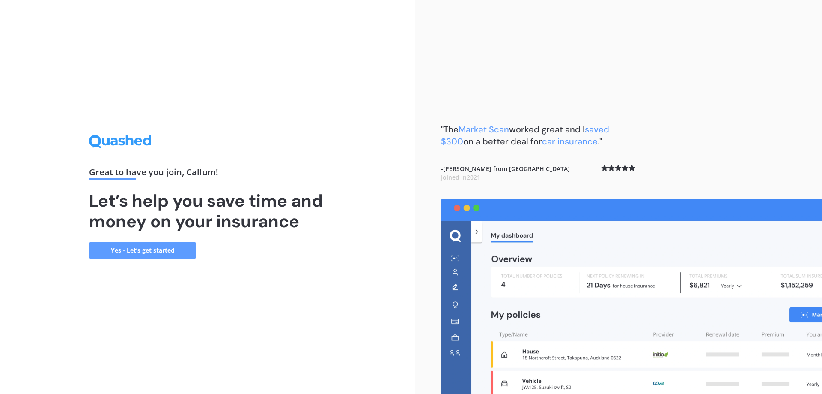
click at [175, 251] on link "Yes - Let’s get started" at bounding box center [142, 250] width 107 height 17
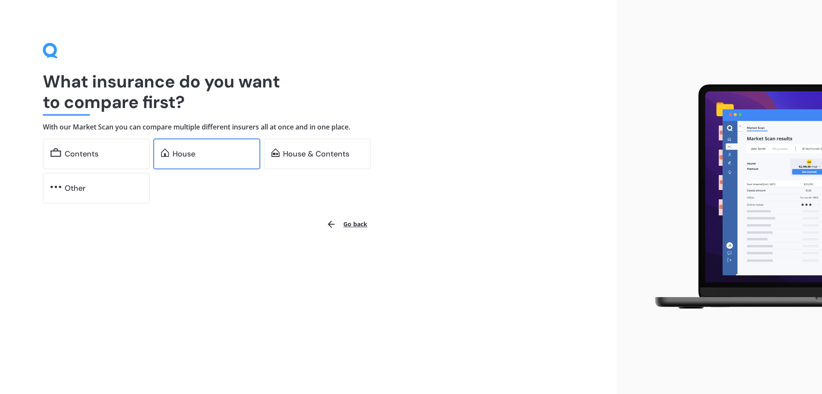
click at [211, 156] on div "House" at bounding box center [213, 153] width 80 height 9
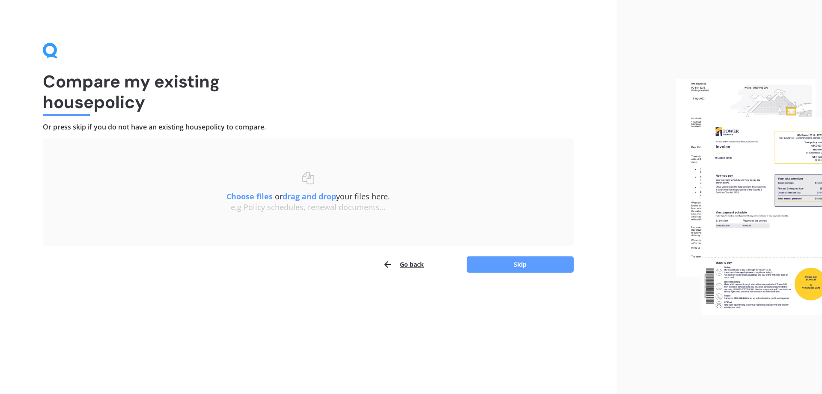
click at [399, 261] on button "Go back" at bounding box center [403, 264] width 41 height 17
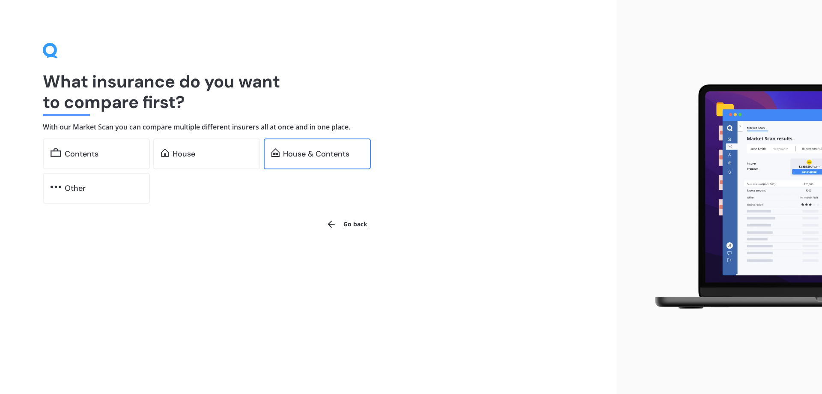
click at [335, 158] on div "House & Contents" at bounding box center [317, 153] width 107 height 31
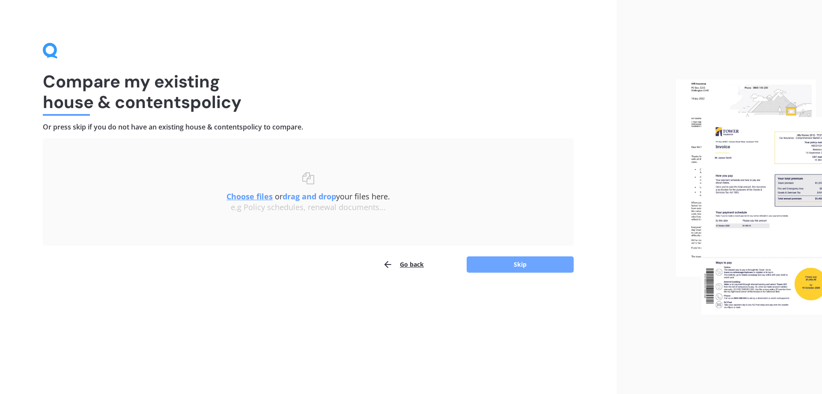
click at [520, 266] on button "Skip" at bounding box center [520, 264] width 107 height 16
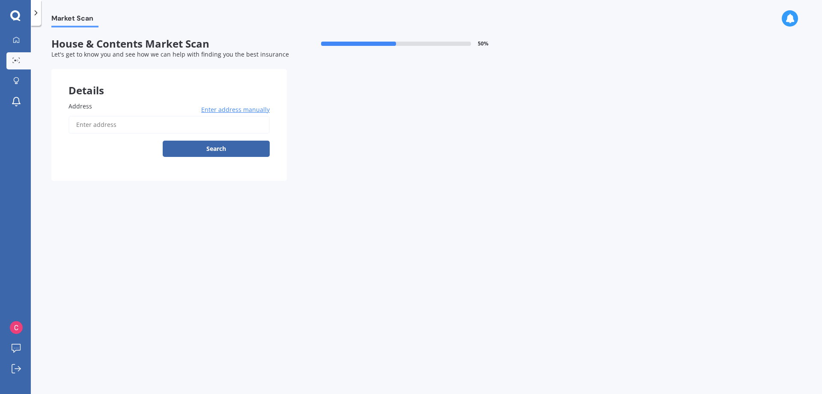
click at [86, 117] on input "Address" at bounding box center [169, 125] width 201 height 18
type input "4 Village Way, Welcome Bay, Tauranga 3112"
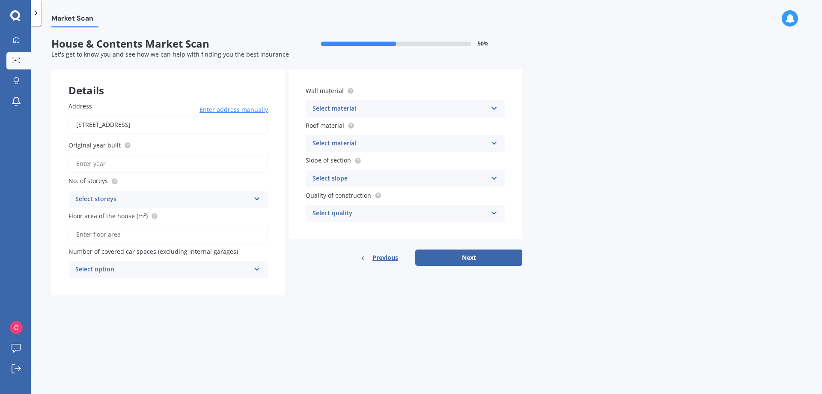
click at [372, 99] on div "Wall material Select material Artificial weatherboard/plank cladding Blockwork …" at bounding box center [406, 101] width 200 height 31
click at [369, 102] on div "Select material Artificial weatherboard/plank cladding Blockwork Brick veneer D…" at bounding box center [406, 108] width 200 height 17
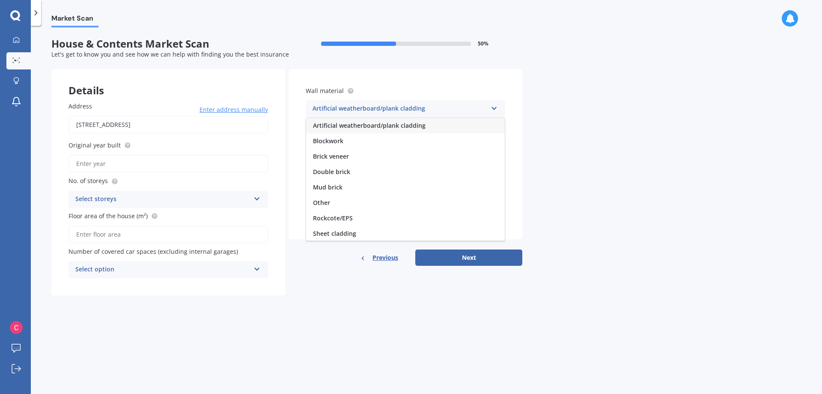
click at [613, 61] on div "Market Scan House & Contents Market Scan 50 % Let's get to know you and see how…" at bounding box center [427, 211] width 792 height 368
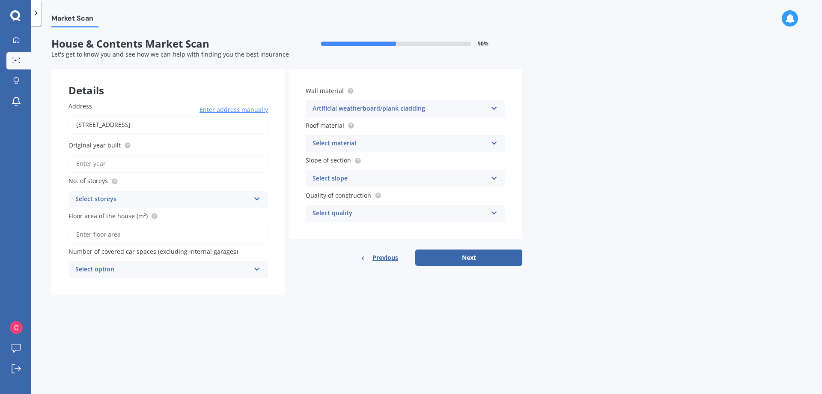
click at [369, 105] on div "Artificial weatherboard/plank cladding" at bounding box center [400, 109] width 175 height 10
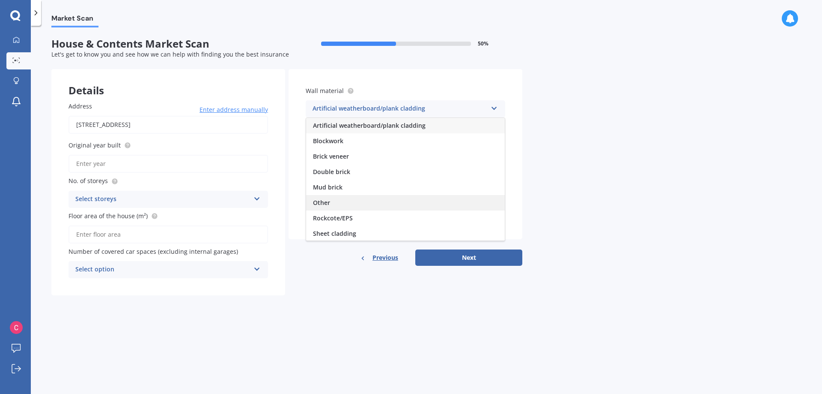
click at [359, 203] on div "Other" at bounding box center [405, 202] width 199 height 15
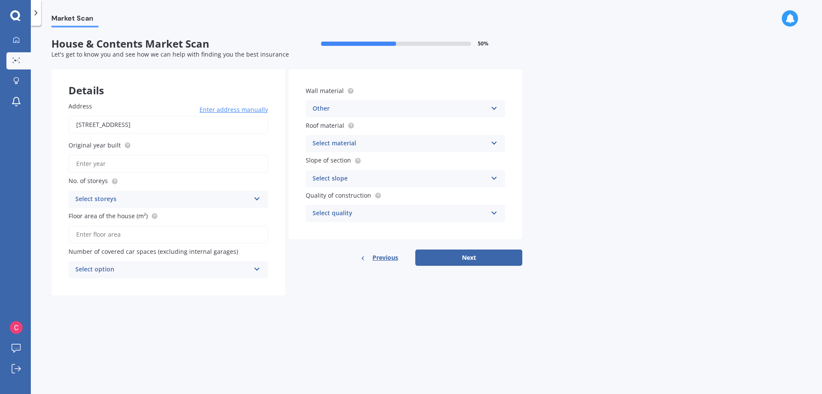
click at [359, 146] on div "Select material" at bounding box center [400, 143] width 175 height 10
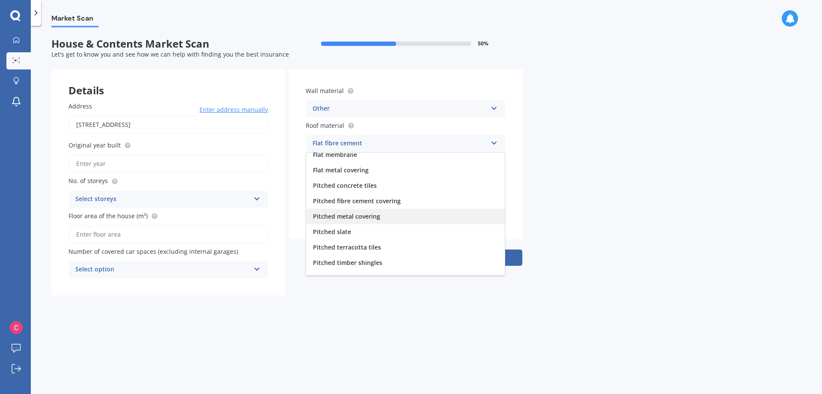
scroll to position [32, 0]
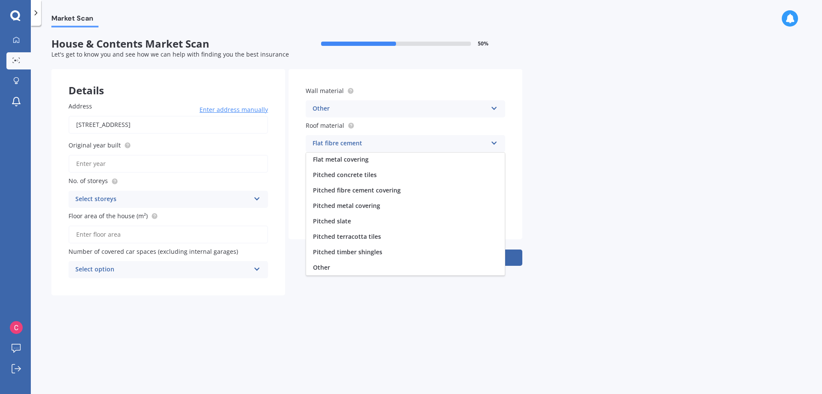
click at [399, 202] on div "Pitched metal covering" at bounding box center [405, 205] width 199 height 15
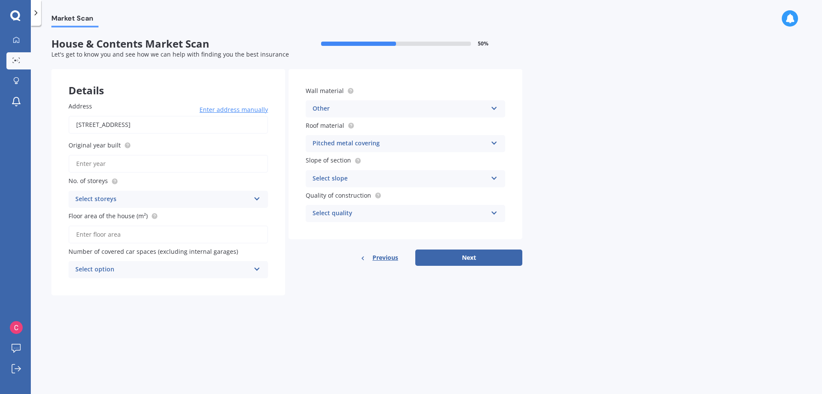
click at [375, 174] on div "Select slope" at bounding box center [400, 178] width 175 height 10
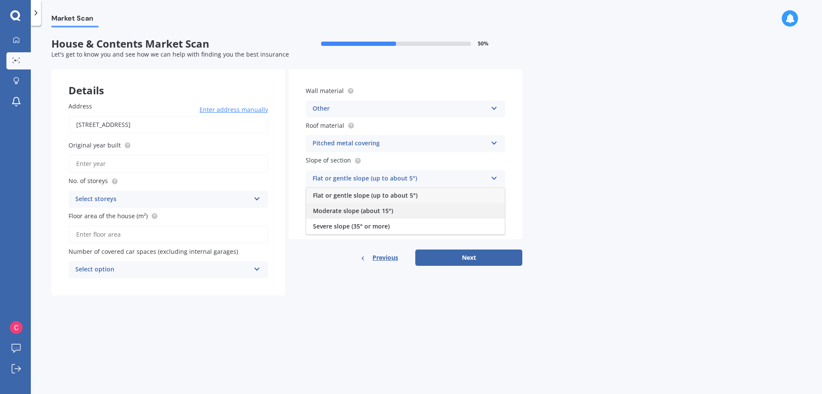
click at [397, 209] on div "Moderate slope (about 15°)" at bounding box center [405, 210] width 199 height 15
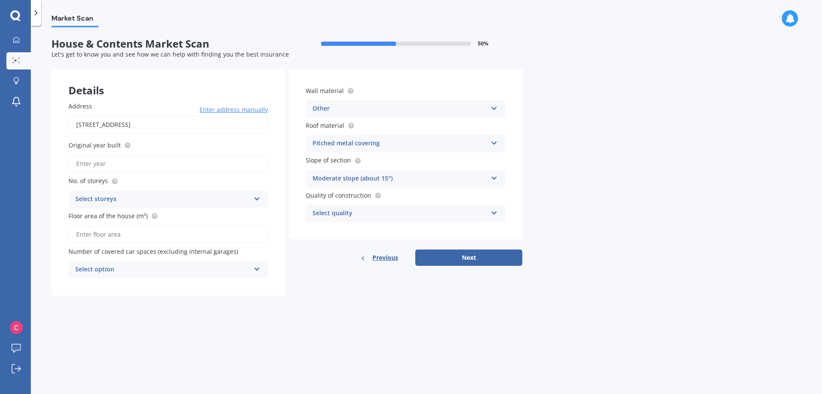
click at [393, 213] on div "Select quality" at bounding box center [400, 213] width 175 height 10
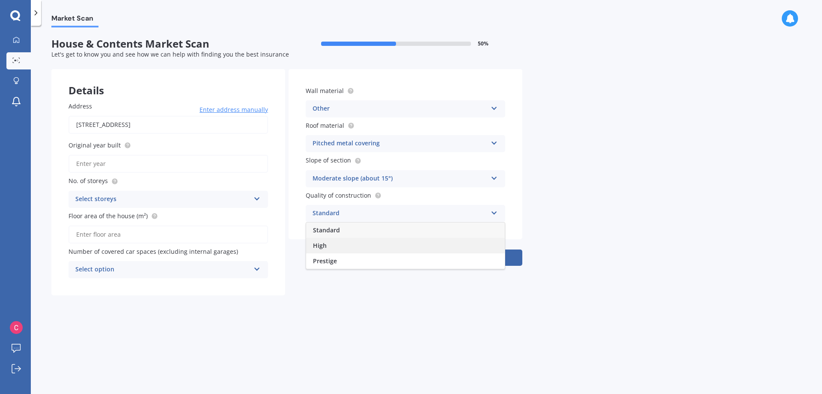
click at [386, 248] on div "High" at bounding box center [405, 245] width 199 height 15
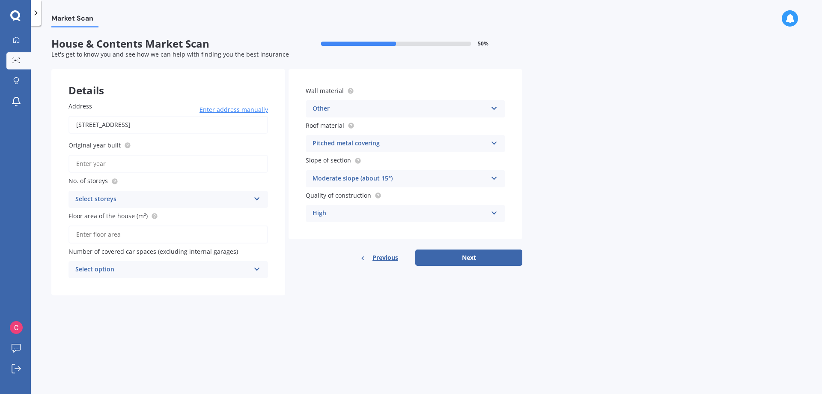
click at [109, 227] on input "Floor area of the house (m²)" at bounding box center [169, 234] width 200 height 18
type input "267"
click at [176, 266] on div "Select option" at bounding box center [162, 269] width 175 height 10
click at [132, 287] on div "0" at bounding box center [168, 285] width 199 height 15
click at [135, 204] on div "Select storeys 1 2 3 4 5+" at bounding box center [169, 199] width 200 height 17
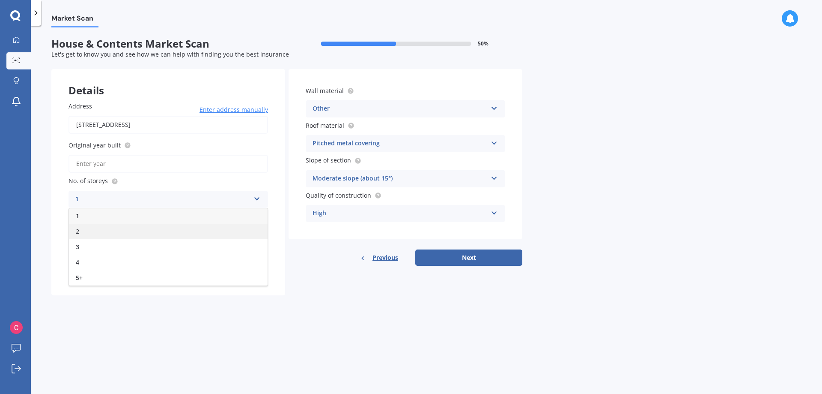
click at [120, 230] on div "2" at bounding box center [168, 231] width 199 height 15
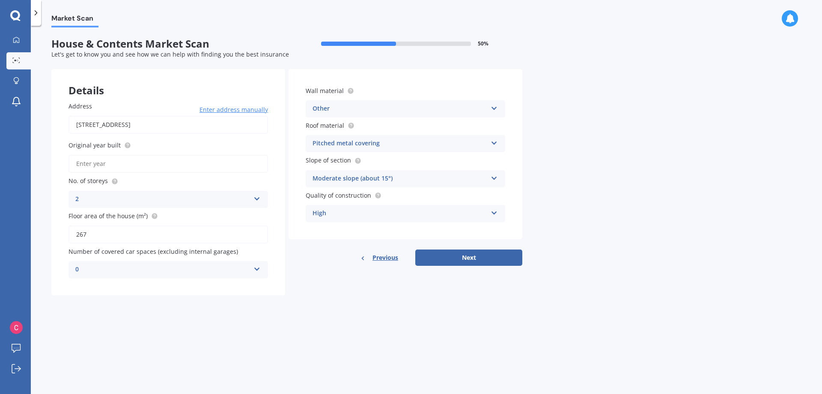
click at [164, 164] on input "Original year built" at bounding box center [169, 164] width 200 height 18
click at [114, 264] on div "0 0 1 2 3 4 5+" at bounding box center [169, 269] width 200 height 17
click at [350, 298] on form "House & Contents Market Scan 50 % Let's get to know you and see how we can help…" at bounding box center [286, 170] width 471 height 264
click at [114, 161] on input "Original year built" at bounding box center [169, 164] width 200 height 18
type input "1997"
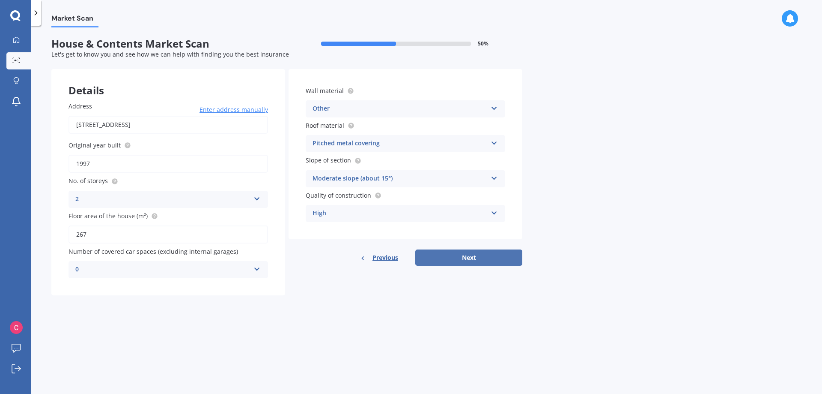
click at [460, 252] on button "Next" at bounding box center [469, 257] width 107 height 16
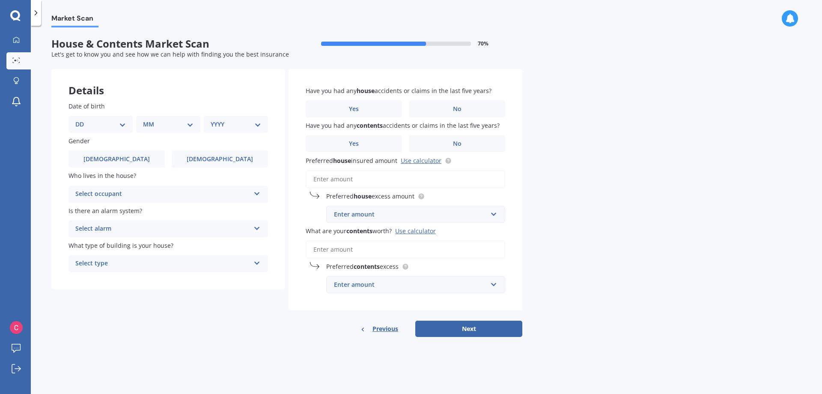
click at [112, 117] on div "DD 01 02 03 04 05 06 07 08 09 10 11 12 13 14 15 16 17 18 19 20 21 22 23 24 25 2…" at bounding box center [101, 124] width 64 height 17
click at [121, 117] on div "DD 01 02 03 04 05 06 07 08 09 10 11 12 13 14 15 16 17 18 19 20 21 22 23 24 25 2…" at bounding box center [101, 124] width 64 height 17
click at [125, 122] on select "DD 01 02 03 04 05 06 07 08 09 10 11 12 13 14 15 16 17 18 19 20 21 22 23 24 25 2…" at bounding box center [100, 124] width 51 height 9
select select "17"
click at [82, 120] on select "DD 01 02 03 04 05 06 07 08 09 10 11 12 13 14 15 16 17 18 19 20 21 22 23 24 25 2…" at bounding box center [100, 124] width 51 height 9
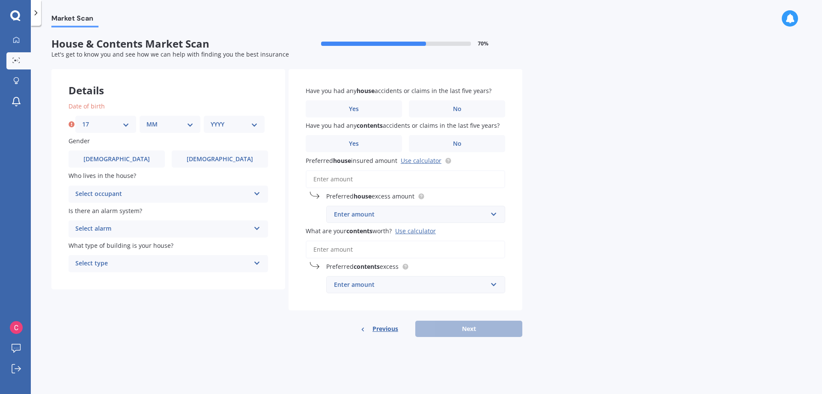
click at [185, 128] on select "MM 01 02 03 04 05 06 07 08 09 10 11 12" at bounding box center [169, 124] width 47 height 9
select select "10"
click at [146, 120] on select "MM 01 02 03 04 05 06 07 08 09 10 11 12" at bounding box center [169, 124] width 47 height 9
drag, startPoint x: 244, startPoint y: 123, endPoint x: 245, endPoint y: 128, distance: 5.0
click at [244, 123] on select "YYYY 2009 2008 2007 2006 2005 2004 2003 2002 2001 2000 1999 1998 1997 1996 1995…" at bounding box center [234, 124] width 47 height 9
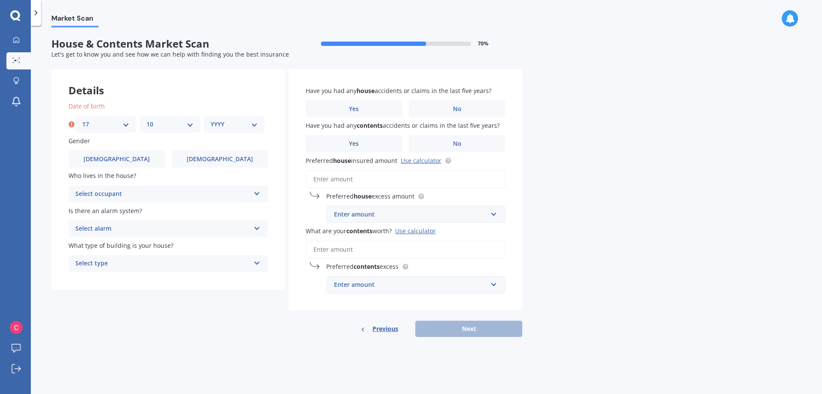
select select "1992"
click at [211, 120] on select "YYYY 2009 2008 2007 2006 2005 2004 2003 2002 2001 2000 1999 1998 1997 1996 1995…" at bounding box center [234, 124] width 47 height 9
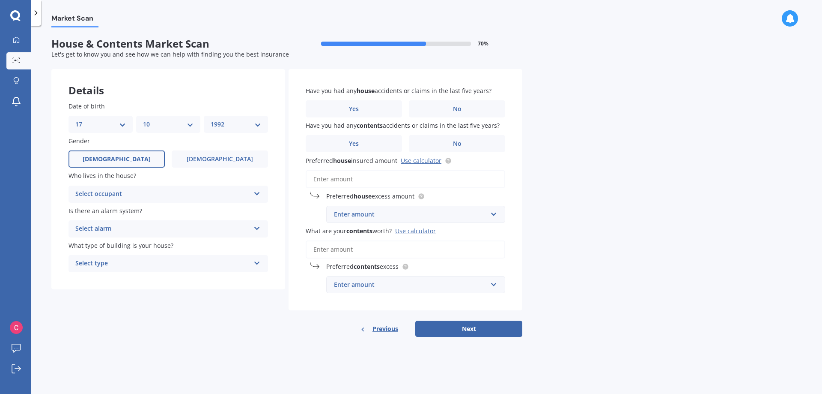
click at [138, 158] on label "Male" at bounding box center [117, 158] width 96 height 17
click at [0, 0] on input "Male" at bounding box center [0, 0] width 0 height 0
click at [179, 191] on div "Select occupant" at bounding box center [162, 194] width 175 height 10
click at [131, 225] on div "Owner + Boarder" at bounding box center [168, 225] width 199 height 15
click at [159, 233] on div "Select alarm" at bounding box center [162, 229] width 175 height 10
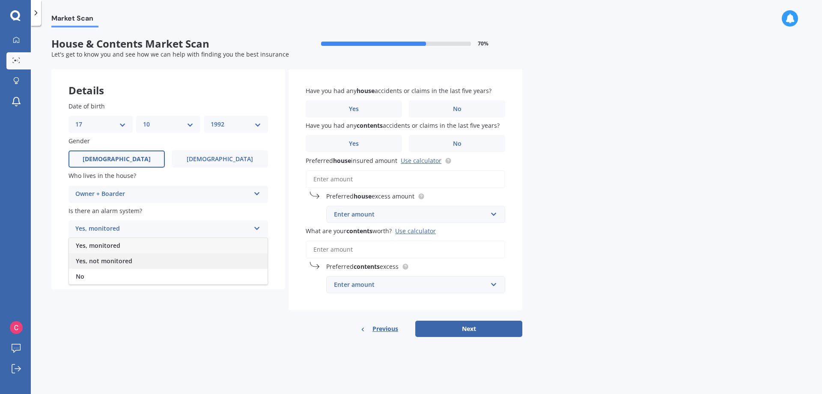
click at [152, 261] on div "Yes, not monitored" at bounding box center [168, 260] width 199 height 15
click at [133, 265] on div "Select type" at bounding box center [162, 263] width 175 height 10
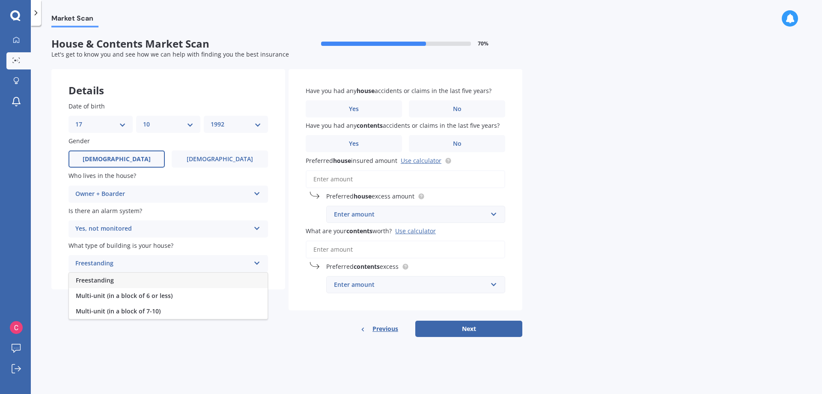
click at [174, 280] on div "Freestanding" at bounding box center [168, 279] width 199 height 15
click at [433, 108] on label "No" at bounding box center [457, 108] width 96 height 17
click at [0, 0] on input "No" at bounding box center [0, 0] width 0 height 0
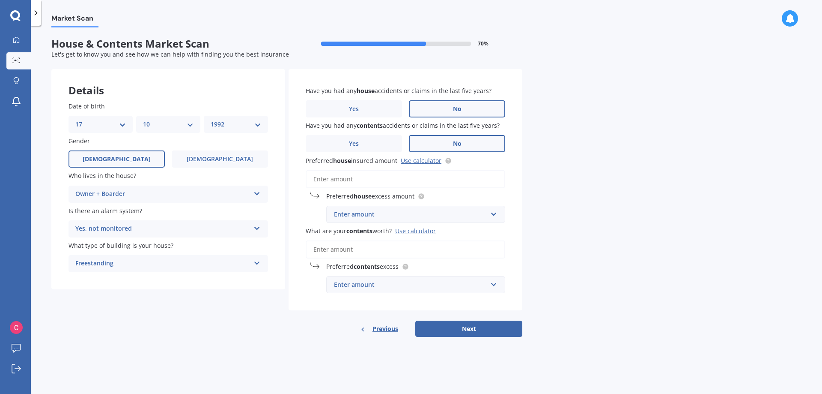
click at [467, 143] on label "No" at bounding box center [457, 143] width 96 height 17
click at [0, 0] on input "No" at bounding box center [0, 0] width 0 height 0
click at [358, 181] on input "Preferred house insured amount Use calculator" at bounding box center [406, 179] width 200 height 18
click at [356, 180] on input "Preferred house insured amount Use calculator" at bounding box center [406, 179] width 200 height 18
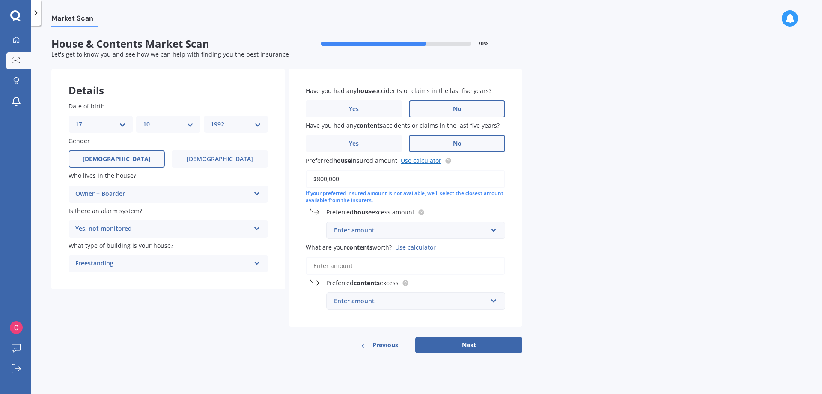
click at [412, 158] on link "Use calculator" at bounding box center [421, 160] width 41 height 8
drag, startPoint x: 357, startPoint y: 180, endPoint x: 243, endPoint y: 164, distance: 114.7
click at [246, 164] on div "Details Date of birth DD 01 02 03 04 05 06 07 08 09 10 11 12 13 14 15 16 17 18 …" at bounding box center [286, 211] width 471 height 284
type input "$1,000,000"
click at [382, 232] on div "Enter amount" at bounding box center [410, 229] width 153 height 9
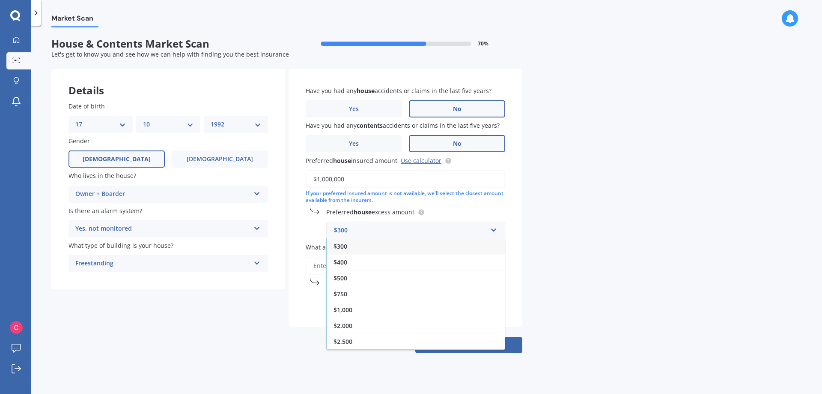
drag, startPoint x: 364, startPoint y: 280, endPoint x: 383, endPoint y: 279, distance: 18.9
click at [365, 280] on div "$500" at bounding box center [416, 278] width 178 height 16
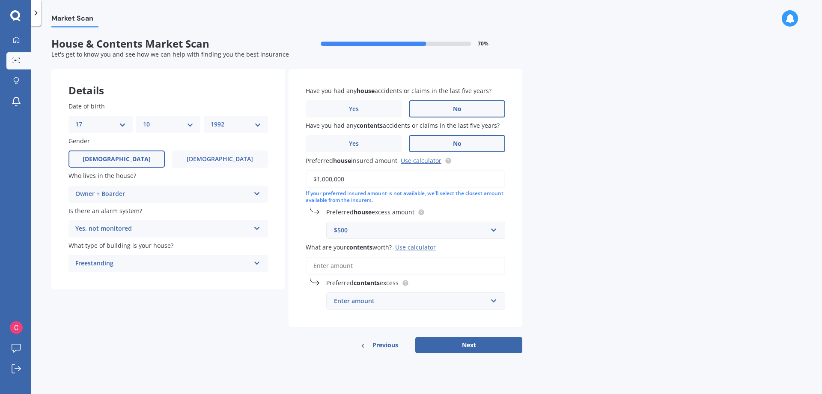
click at [359, 260] on input "What are your contents worth? Use calculator" at bounding box center [406, 266] width 200 height 18
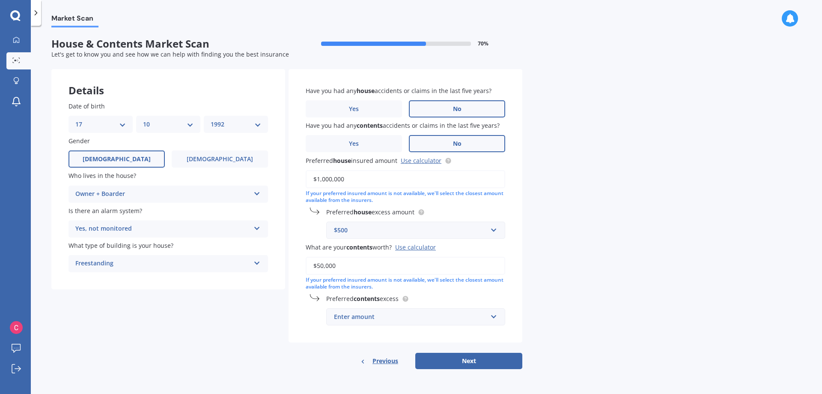
type input "$50,000"
click at [375, 310] on input "text" at bounding box center [412, 316] width 171 height 16
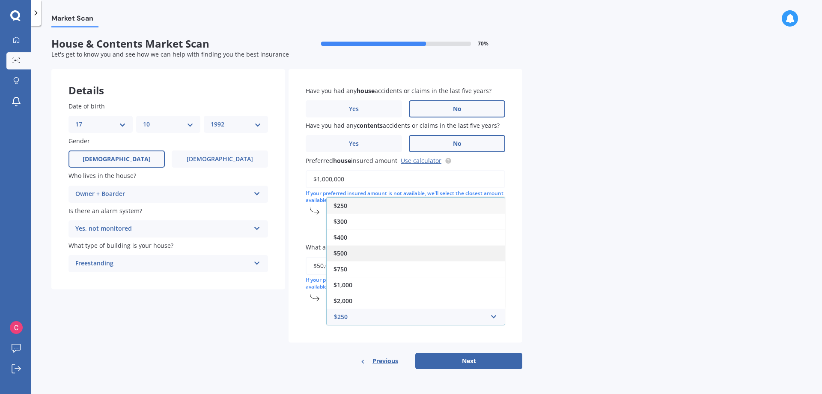
click at [349, 249] on div "$500" at bounding box center [416, 253] width 178 height 16
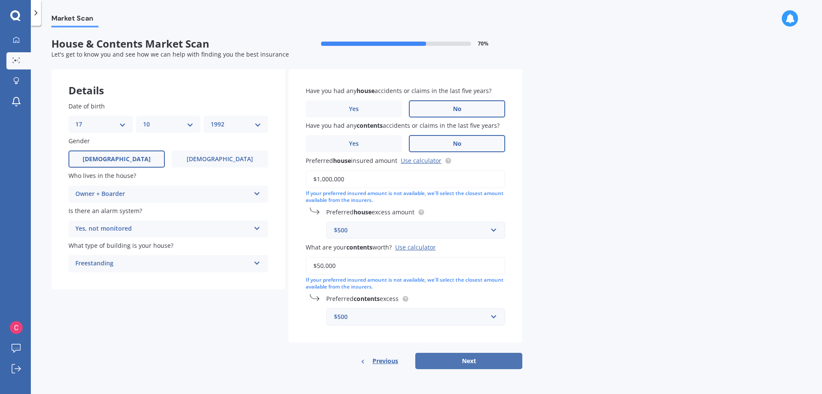
click at [469, 361] on button "Next" at bounding box center [469, 361] width 107 height 16
select select "17"
select select "10"
select select "1992"
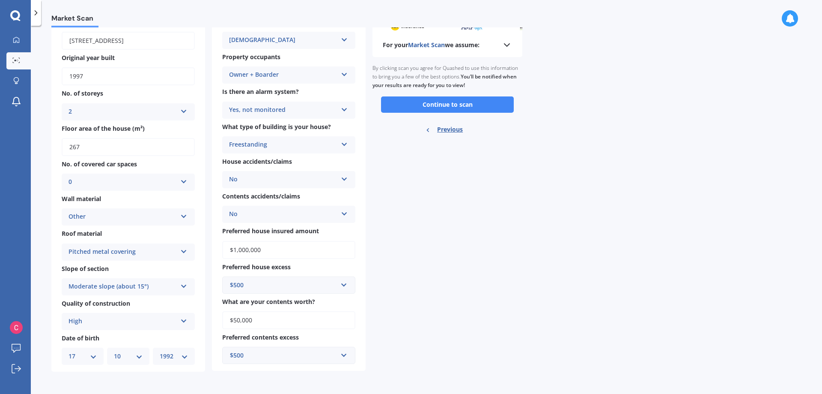
scroll to position [0, 0]
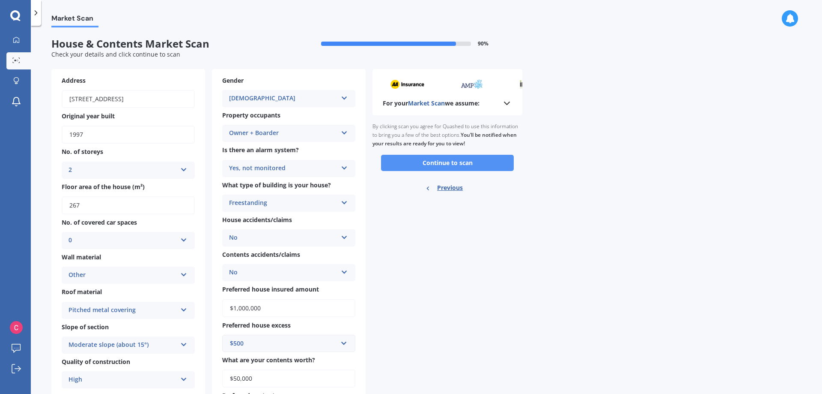
click at [477, 161] on button "Continue to scan" at bounding box center [447, 163] width 133 height 16
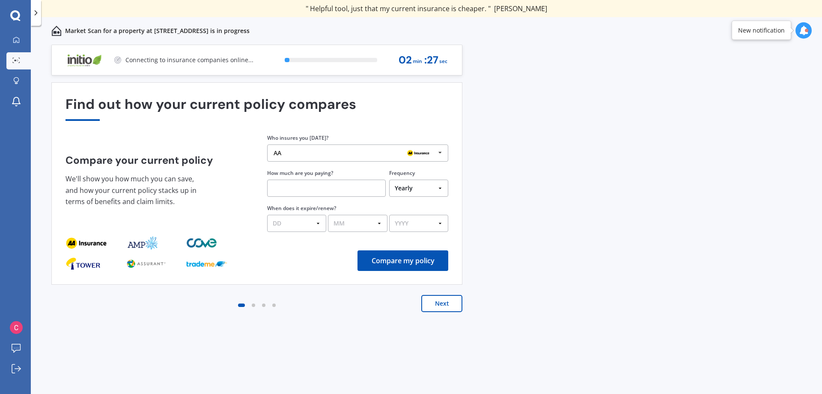
click at [446, 305] on button "Next" at bounding box center [441, 303] width 41 height 17
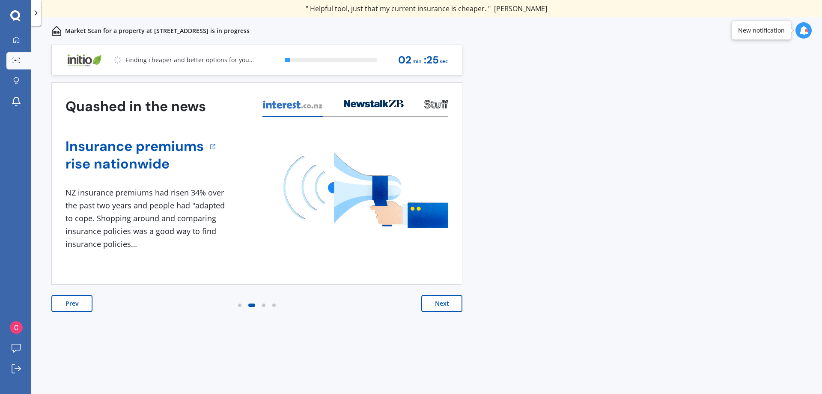
click at [439, 299] on button "Next" at bounding box center [441, 303] width 41 height 17
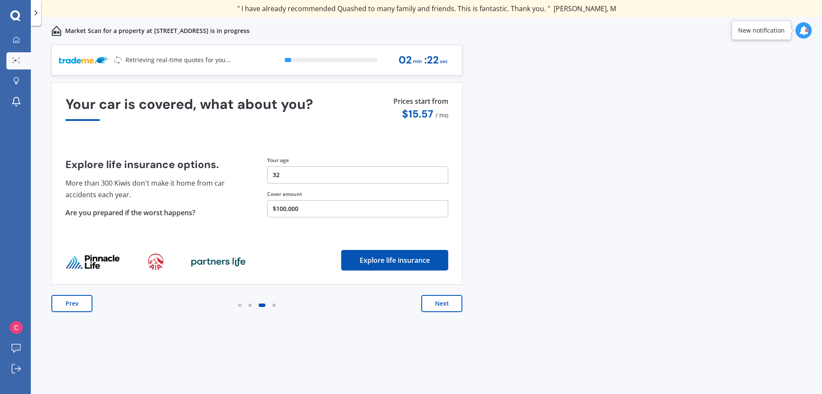
click at [445, 302] on button "Next" at bounding box center [441, 303] width 41 height 17
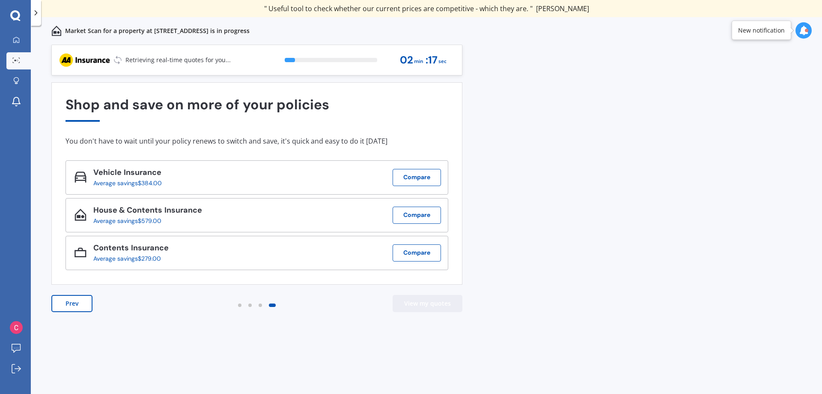
click at [419, 304] on button "View my quotes" at bounding box center [428, 303] width 70 height 17
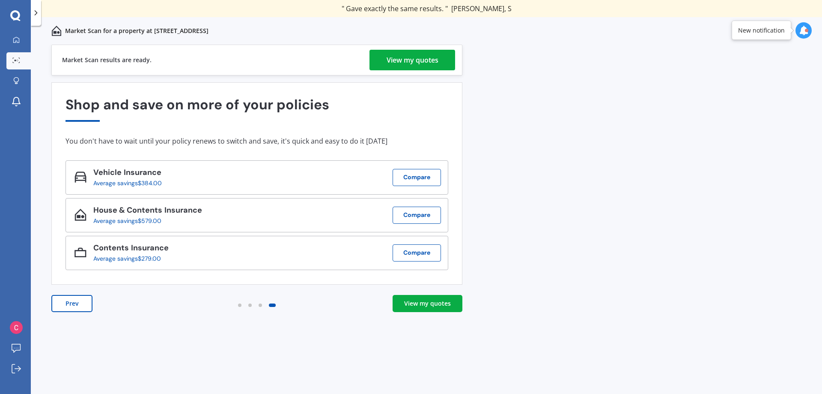
click at [422, 302] on div "View my quotes" at bounding box center [427, 303] width 47 height 9
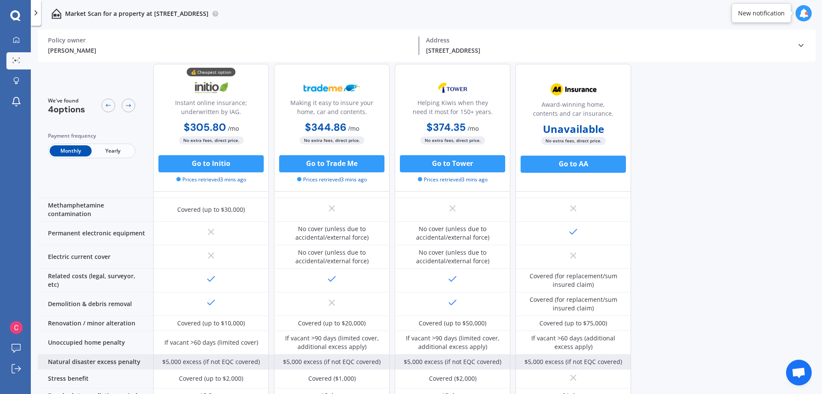
scroll to position [320, 0]
